Goal: Task Accomplishment & Management: Complete application form

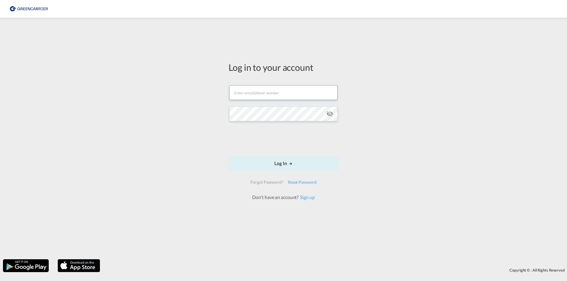
click at [287, 91] on input "text" at bounding box center [283, 92] width 108 height 15
type input "staender@contibridge.de"
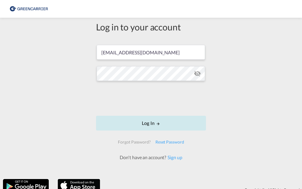
click at [146, 123] on button "Log In" at bounding box center [151, 123] width 110 height 15
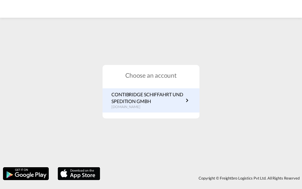
click at [138, 98] on p "CONTIBRIDGE SCHIFFAHRT UND SPEDITION GMBH" at bounding box center [147, 97] width 72 height 13
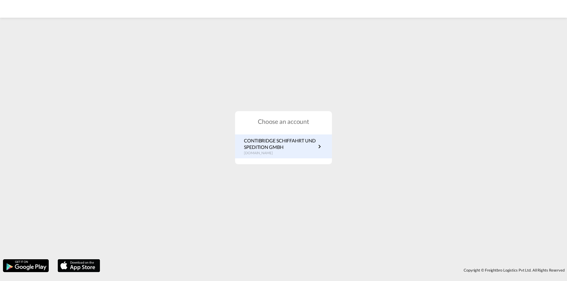
click at [281, 141] on p "CONTIBRIDGE SCHIFFAHRT UND SPEDITION GMBH" at bounding box center [280, 144] width 72 height 13
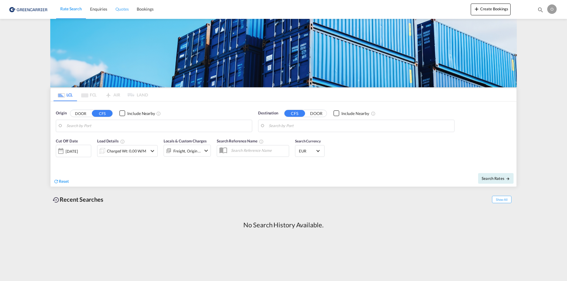
click at [125, 11] on span "Quotes" at bounding box center [121, 8] width 13 height 5
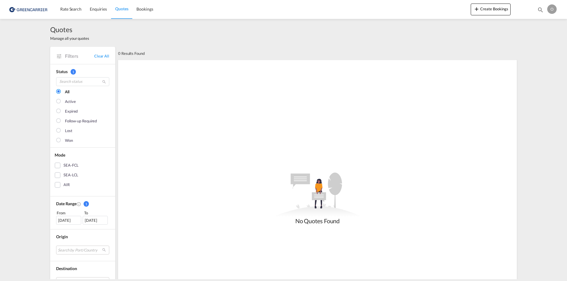
click at [32, 9] on img at bounding box center [29, 9] width 40 height 13
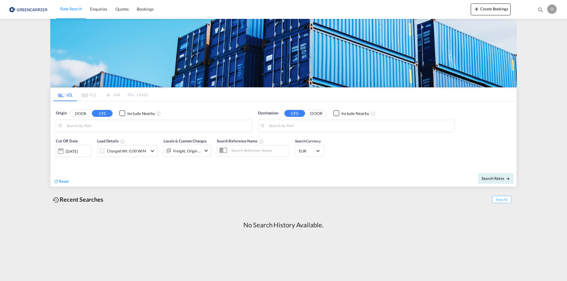
click at [78, 112] on button "DOOR" at bounding box center [80, 113] width 21 height 7
click at [202, 127] on input "Search by Door" at bounding box center [157, 126] width 182 height 9
click at [147, 7] on span "Bookings" at bounding box center [145, 8] width 17 height 5
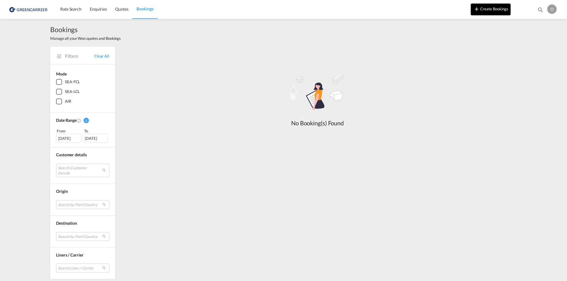
click at [490, 11] on button "Create Bookings" at bounding box center [490, 10] width 40 height 12
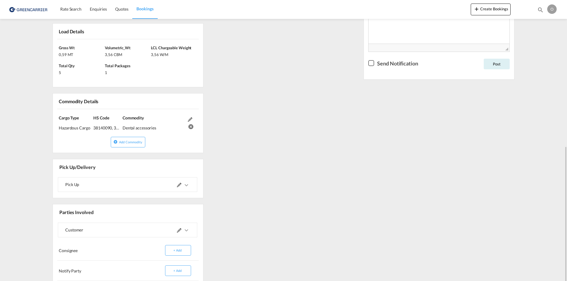
scroll to position [236, 0]
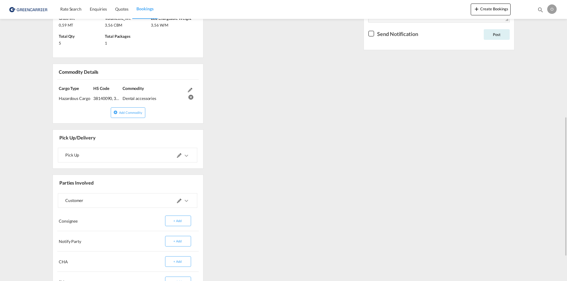
click at [186, 201] on md-icon "icons/ic_keyboard_arrow_right_black_24px.svg" at bounding box center [186, 200] width 7 height 7
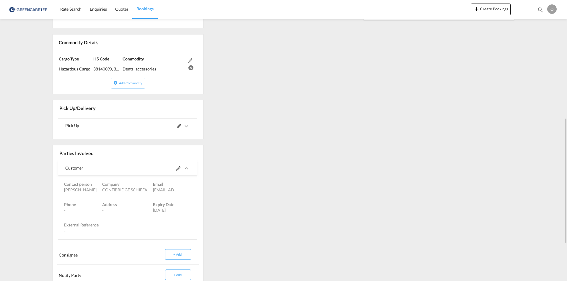
click at [186, 168] on md-icon "icons/ic_keyboard_arrow_right_black_24px.svg" at bounding box center [186, 168] width 7 height 7
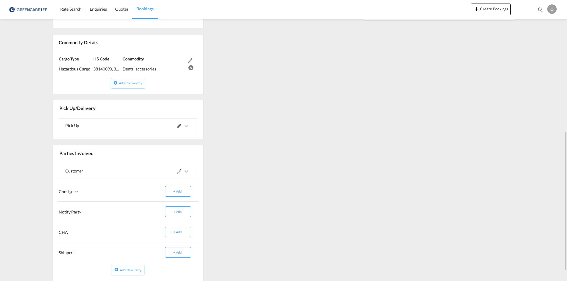
click at [186, 125] on md-icon "icons/ic_keyboard_arrow_right_black_24px.svg" at bounding box center [186, 126] width 7 height 7
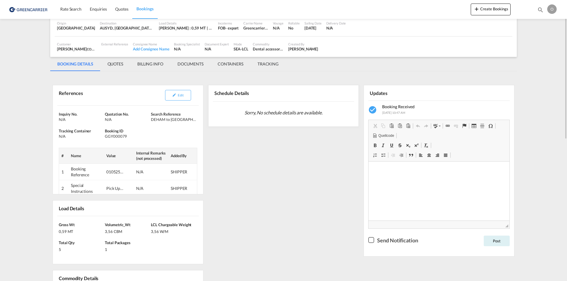
scroll to position [0, 0]
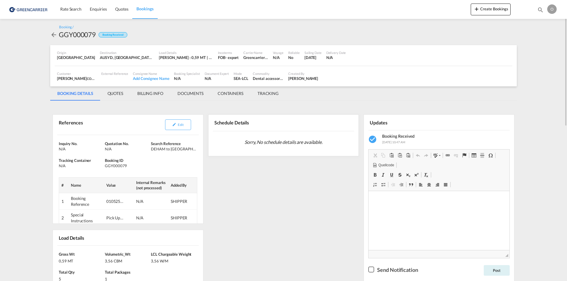
click at [53, 33] on md-icon "icon-arrow-left" at bounding box center [53, 34] width 7 height 7
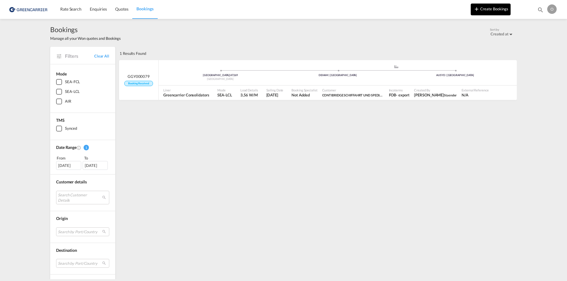
click at [499, 10] on button "Create Bookings" at bounding box center [490, 10] width 40 height 12
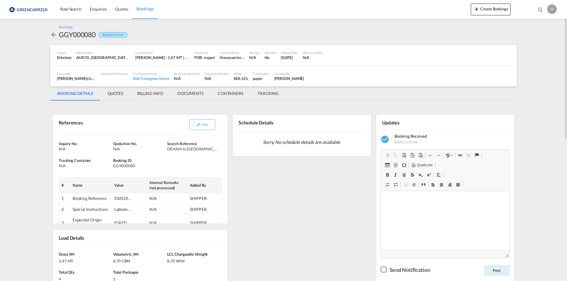
click at [53, 35] on md-icon "icon-arrow-left" at bounding box center [53, 34] width 7 height 7
